Goal: Find specific page/section: Find specific page/section

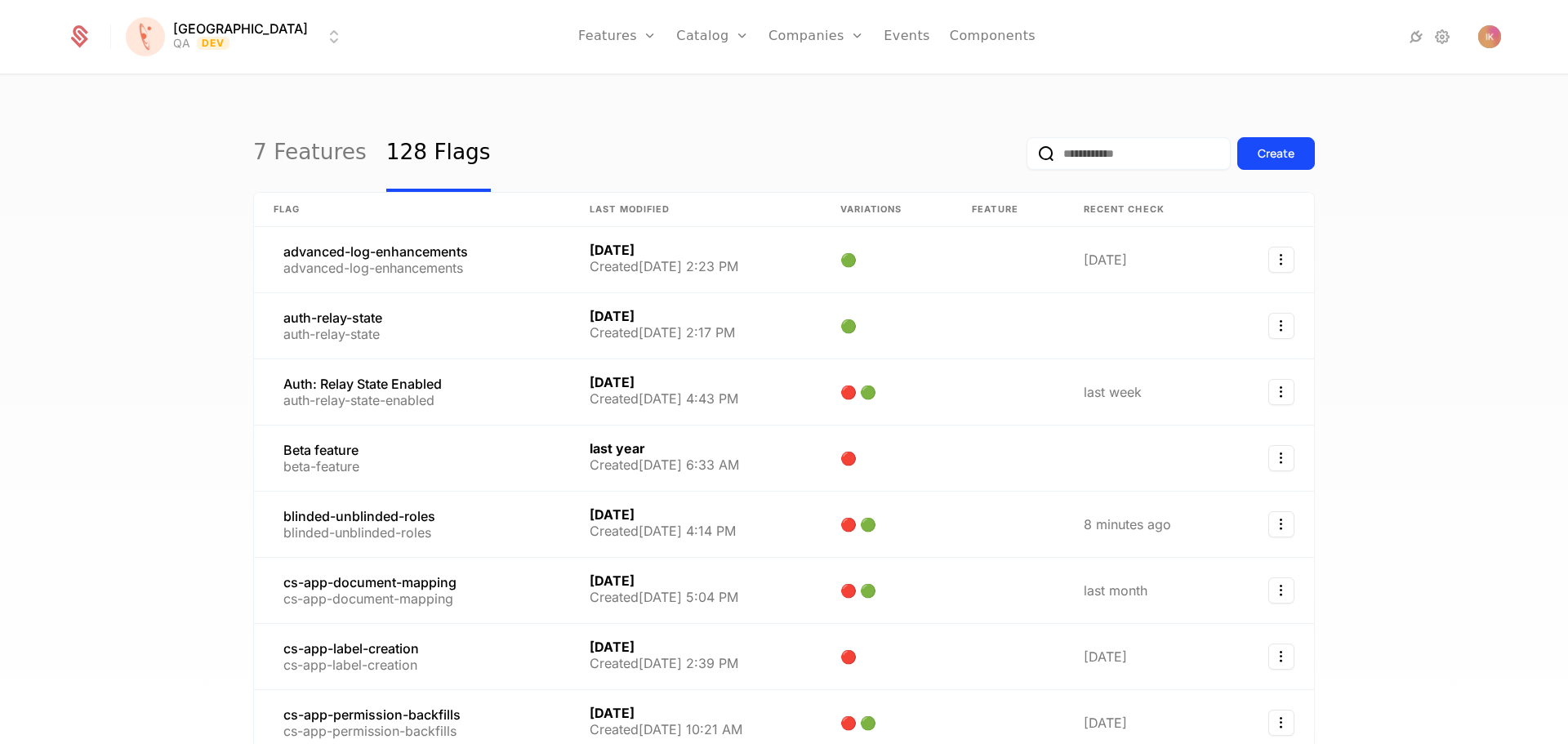
click at [219, 35] on html "[PERSON_NAME] QA Dev Features Features Flags Catalog Plans Add Ons Credits Conf…" at bounding box center [784, 372] width 1568 height 744
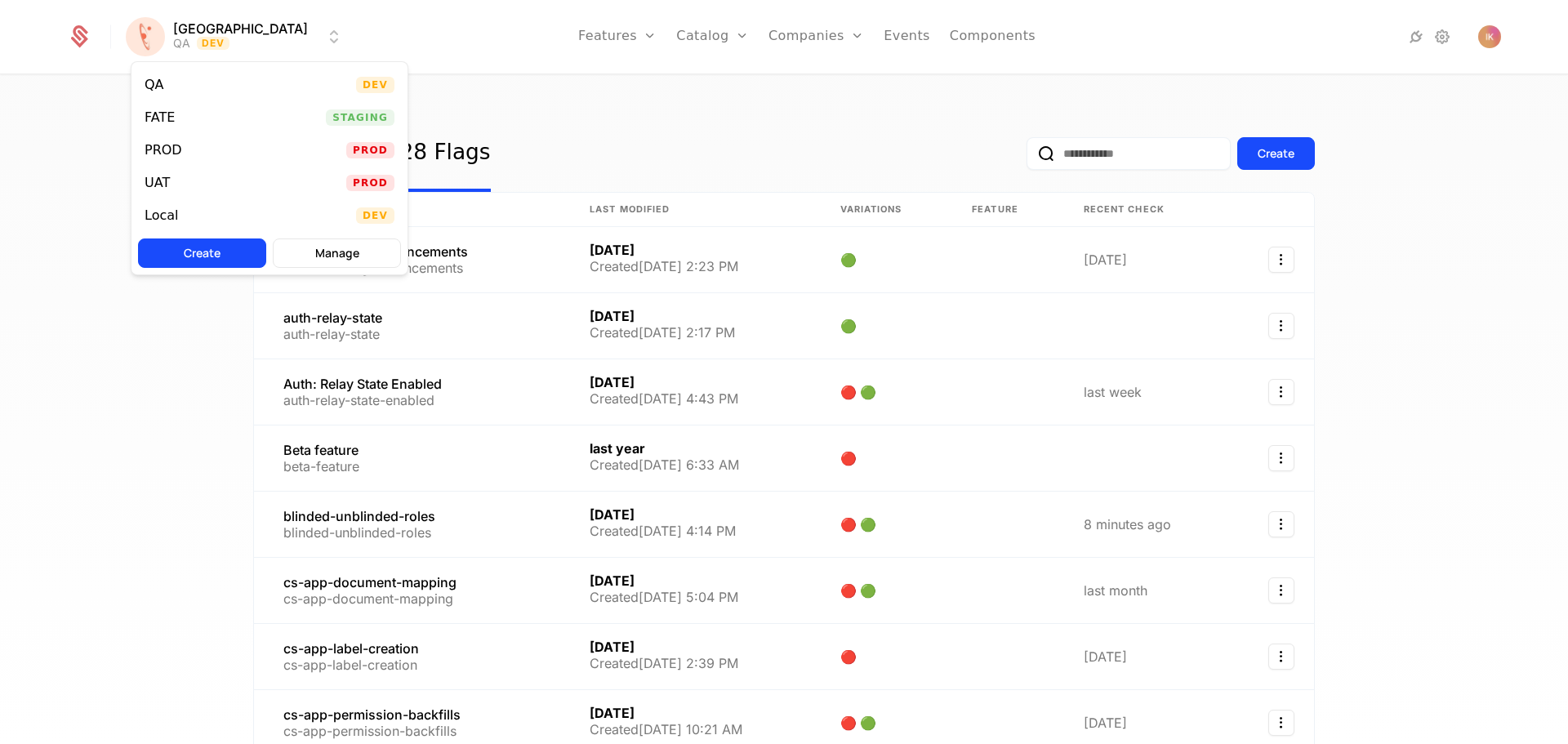
click at [162, 182] on div "UAT" at bounding box center [157, 182] width 26 height 13
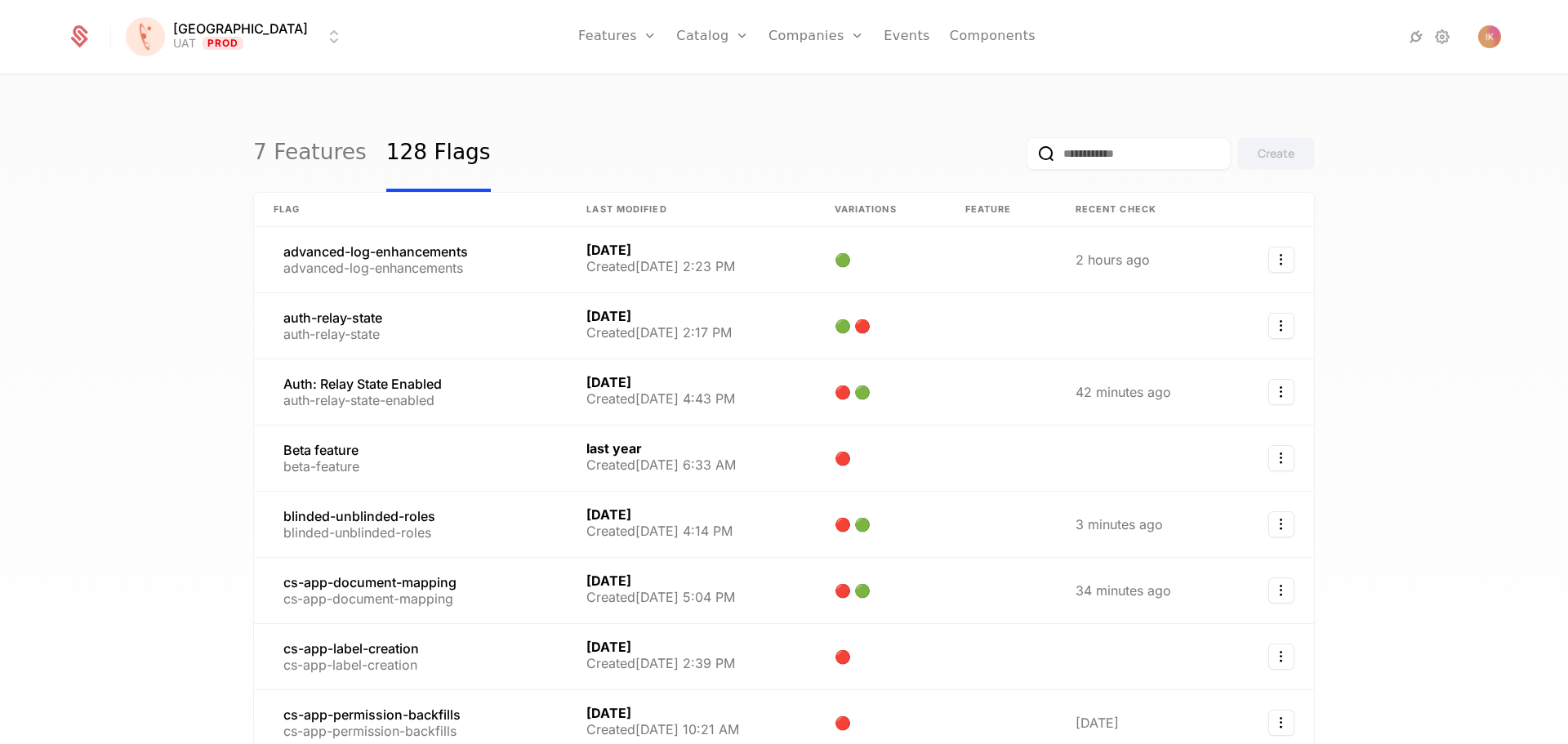
click at [1115, 154] on input "email" at bounding box center [1128, 153] width 204 height 33
paste input "**********"
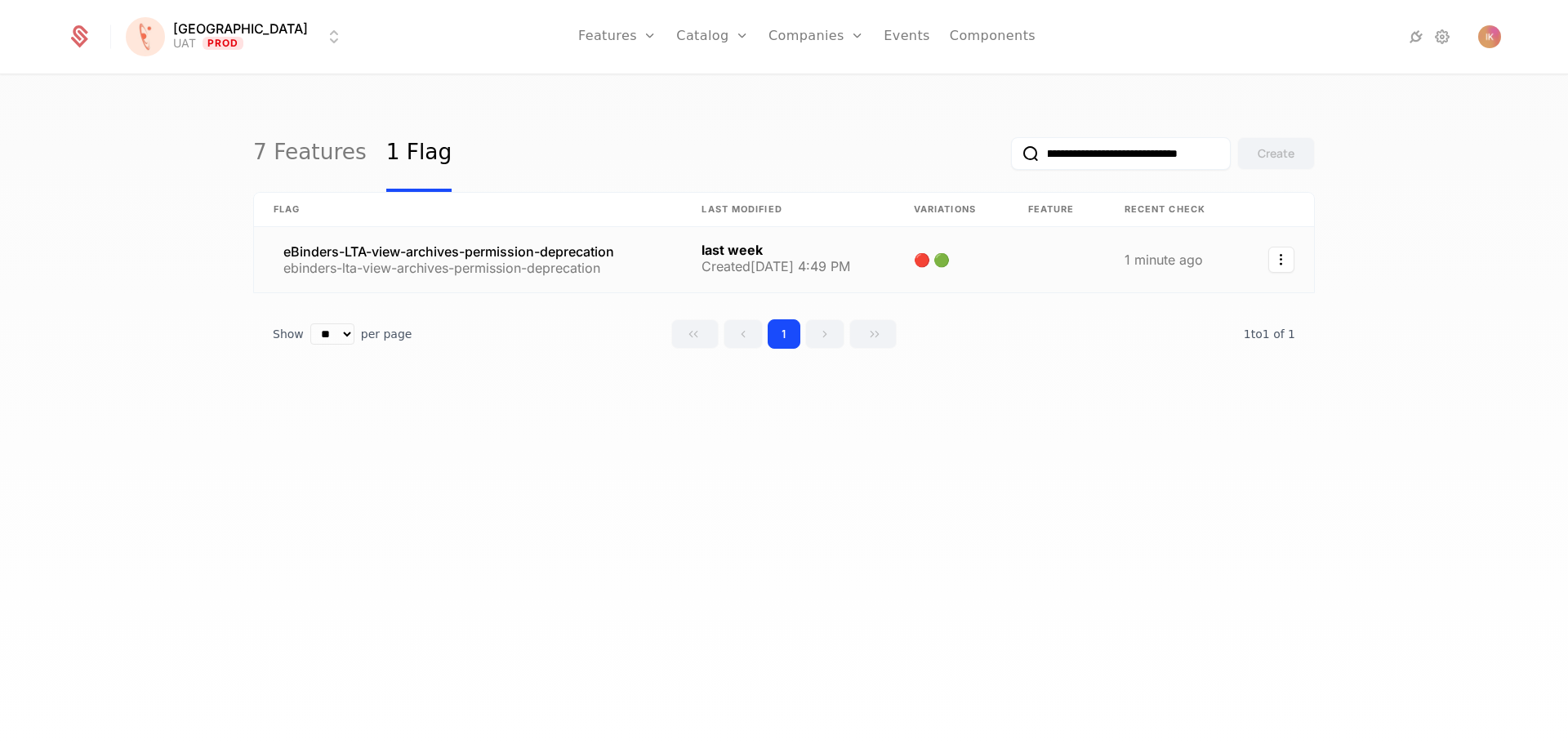
type input "**********"
click at [510, 247] on link at bounding box center [468, 260] width 428 height 65
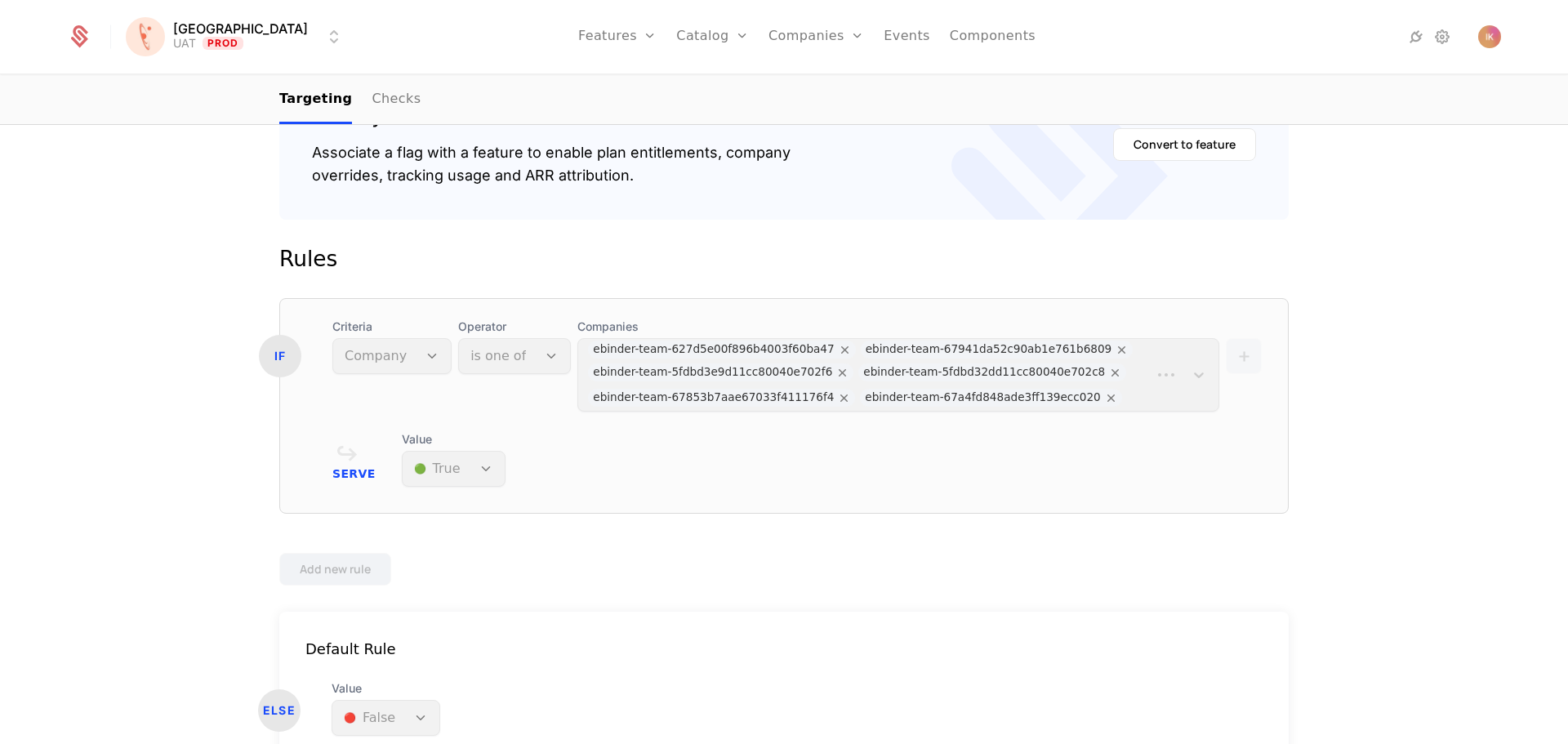
scroll to position [422, 0]
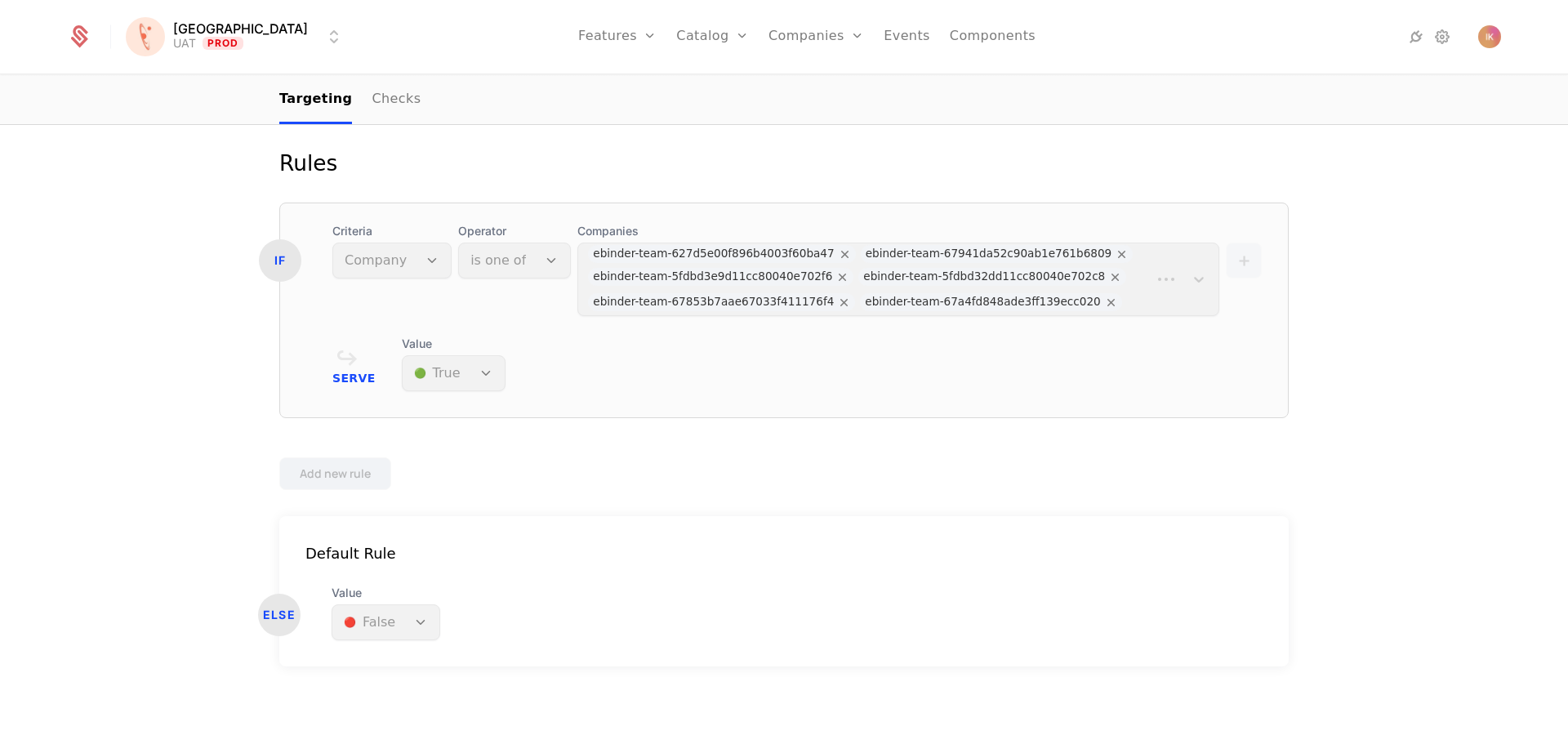
click at [411, 620] on div "Value 🔴 False" at bounding box center [386, 612] width 109 height 56
click at [782, 541] on div "Default Rule ELSE Value 🔴 False" at bounding box center [784, 591] width 1009 height 150
click at [1187, 275] on div "Companies ebinder-team-627d5e00f896b4003f60ba47 ebinder-team-67941da52c90ab1e76…" at bounding box center [897, 269] width 642 height 93
click at [998, 275] on div "Companies ebinder-team-627d5e00f896b4003f60ba47 ebinder-team-67941da52c90ab1e76…" at bounding box center [897, 269] width 642 height 93
